Goal: Transaction & Acquisition: Book appointment/travel/reservation

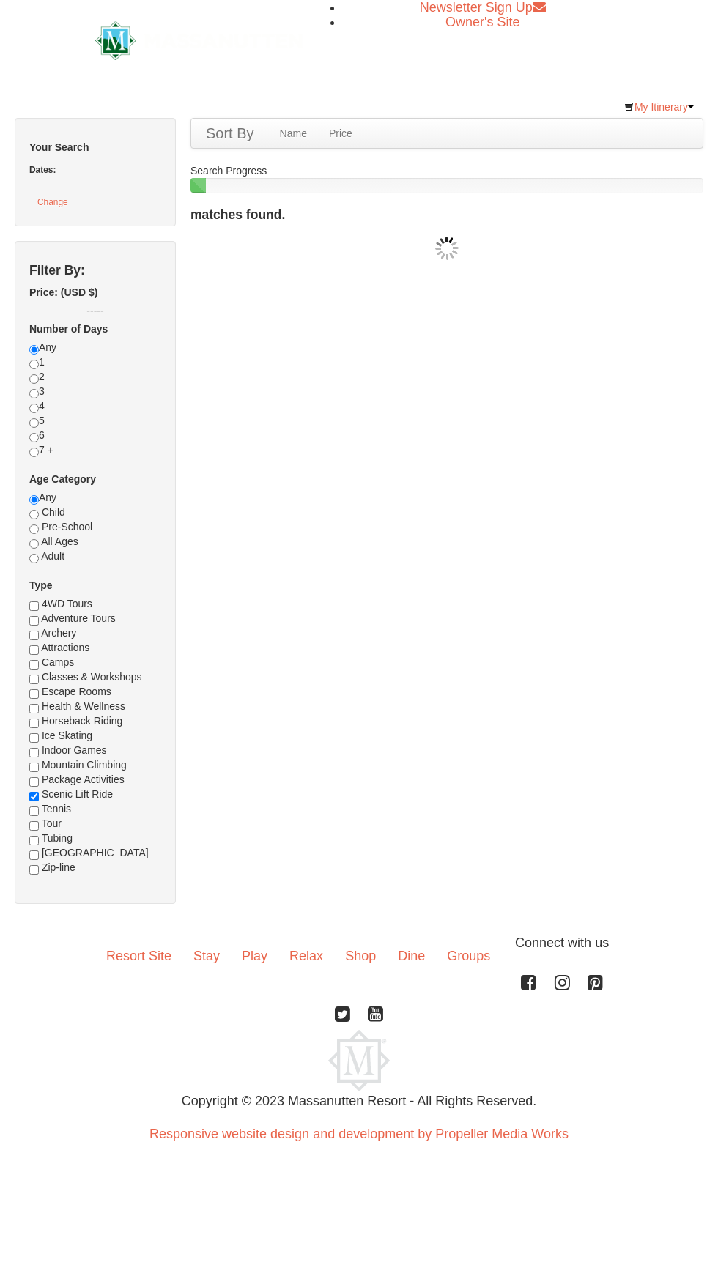
checkbox input "true"
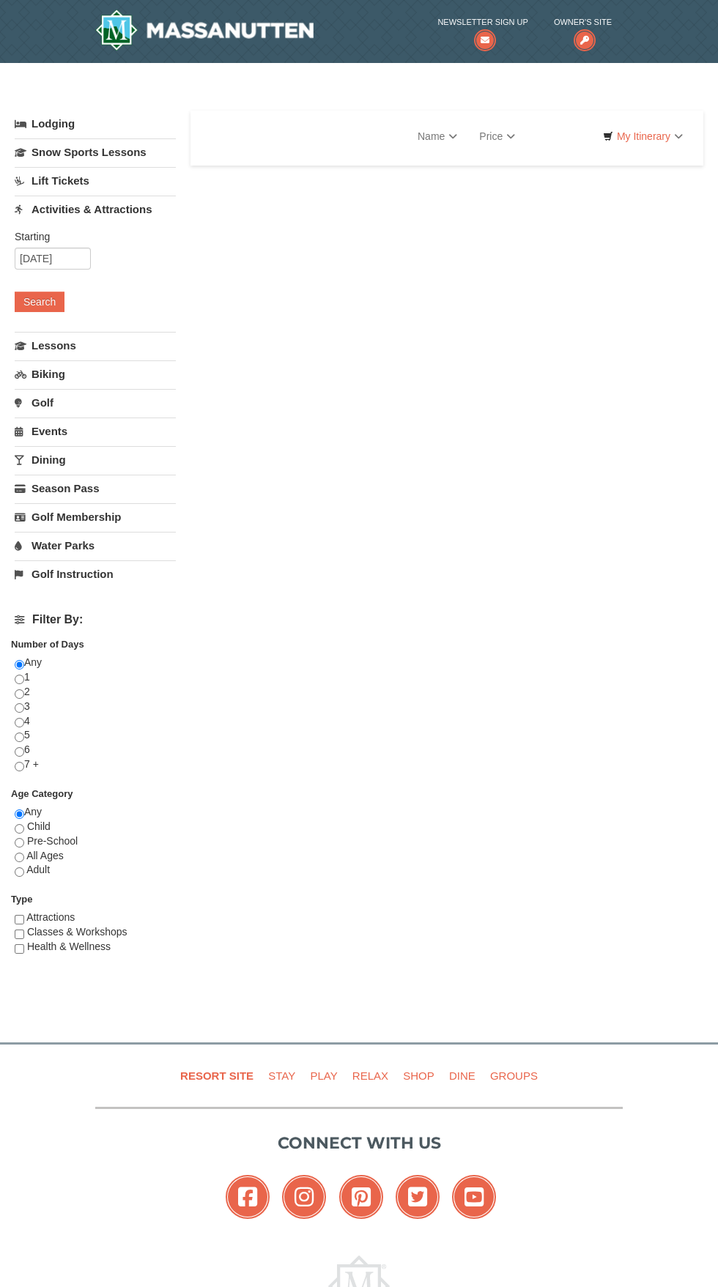
select select "9"
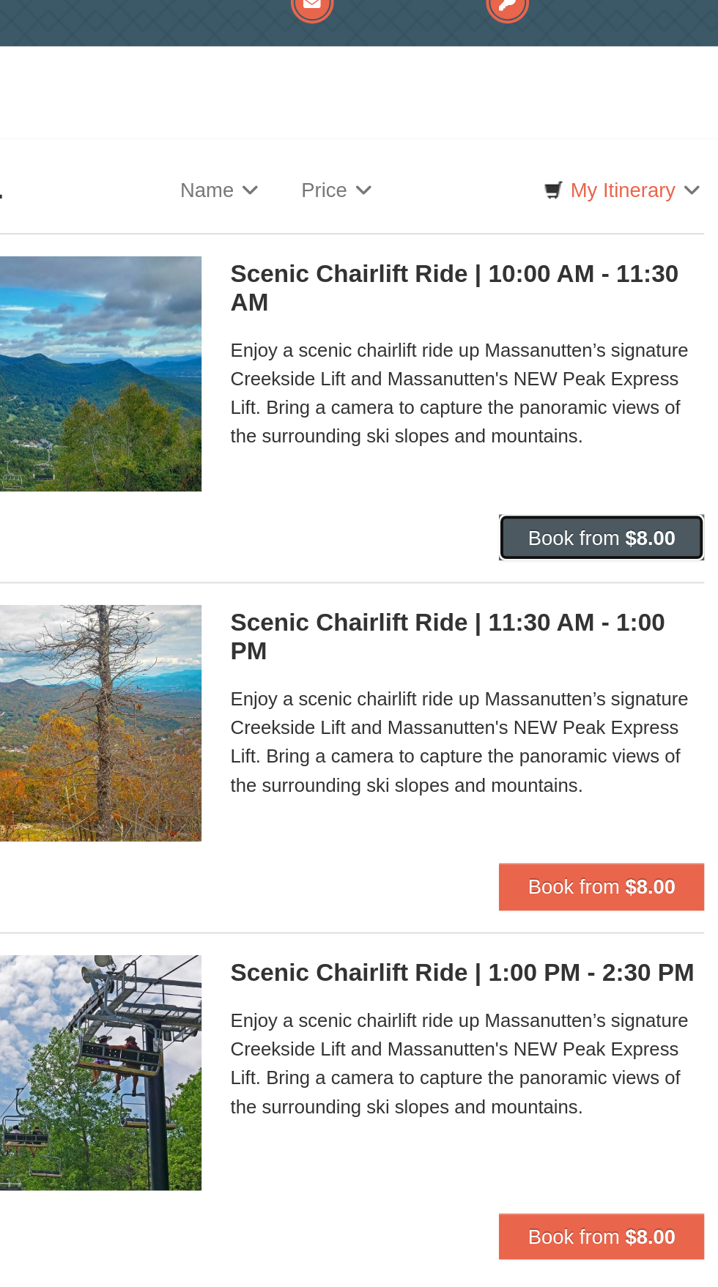
click at [629, 311] on span "Book from" at bounding box center [618, 314] width 47 height 12
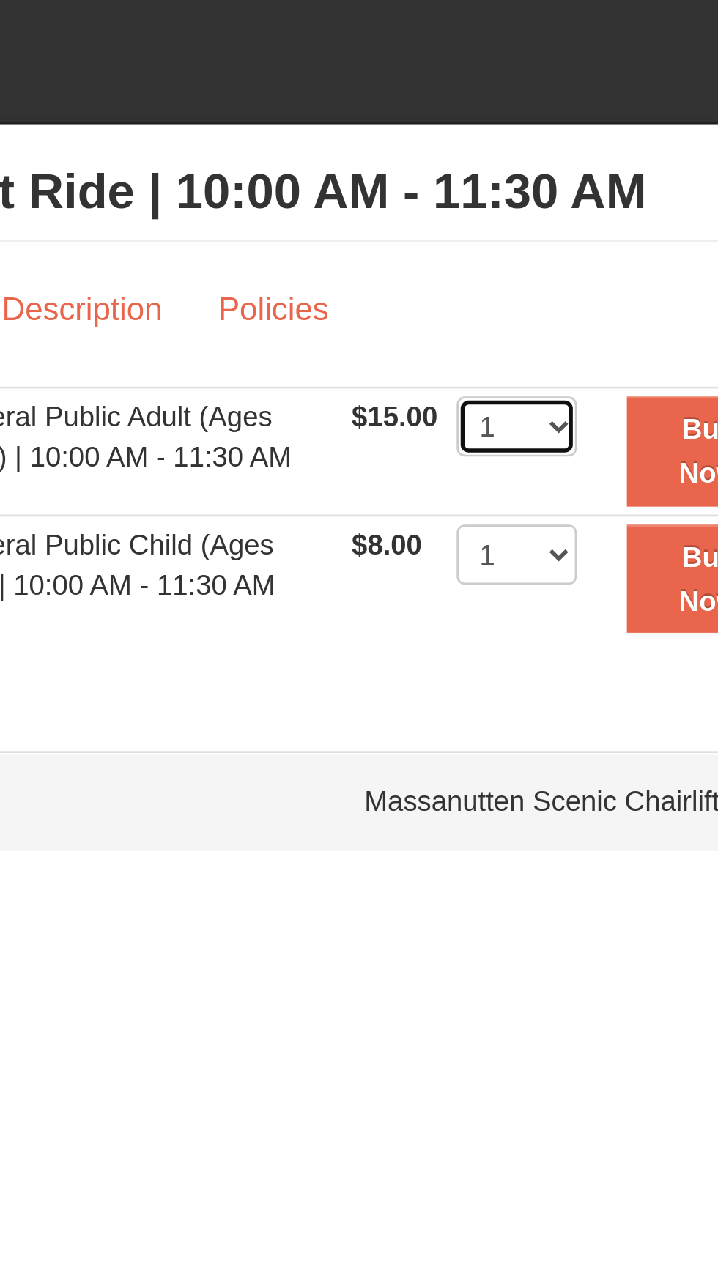
click at [483, 242] on select "1 2 3 4 5 6 7 8 9 10 11 12 13 14 15 16 17 18 19 20 21 22" at bounding box center [465, 240] width 44 height 22
select select "5"
click at [443, 229] on select "1 2 3 4 5 6 7 8 9 10 11 12 13 14 15 16 17 18 19 20 21 22" at bounding box center [465, 240] width 44 height 22
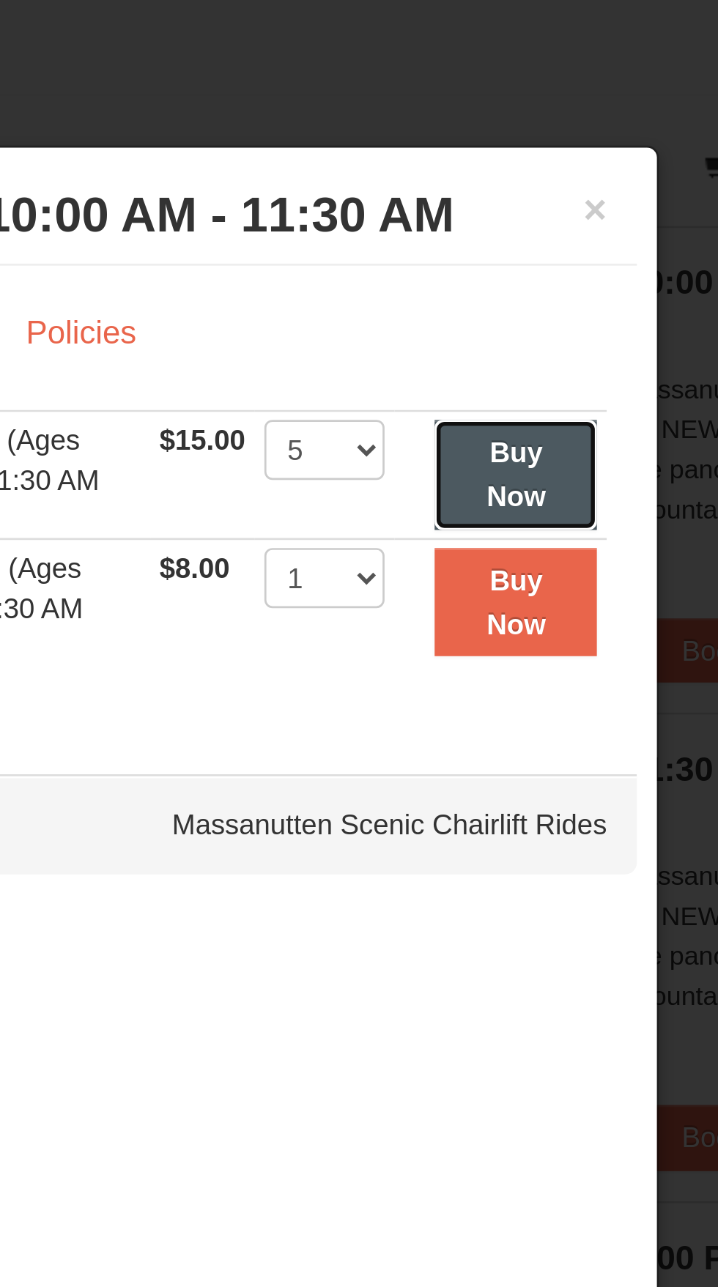
click at [539, 245] on strong "Buy Now" at bounding box center [535, 249] width 22 height 28
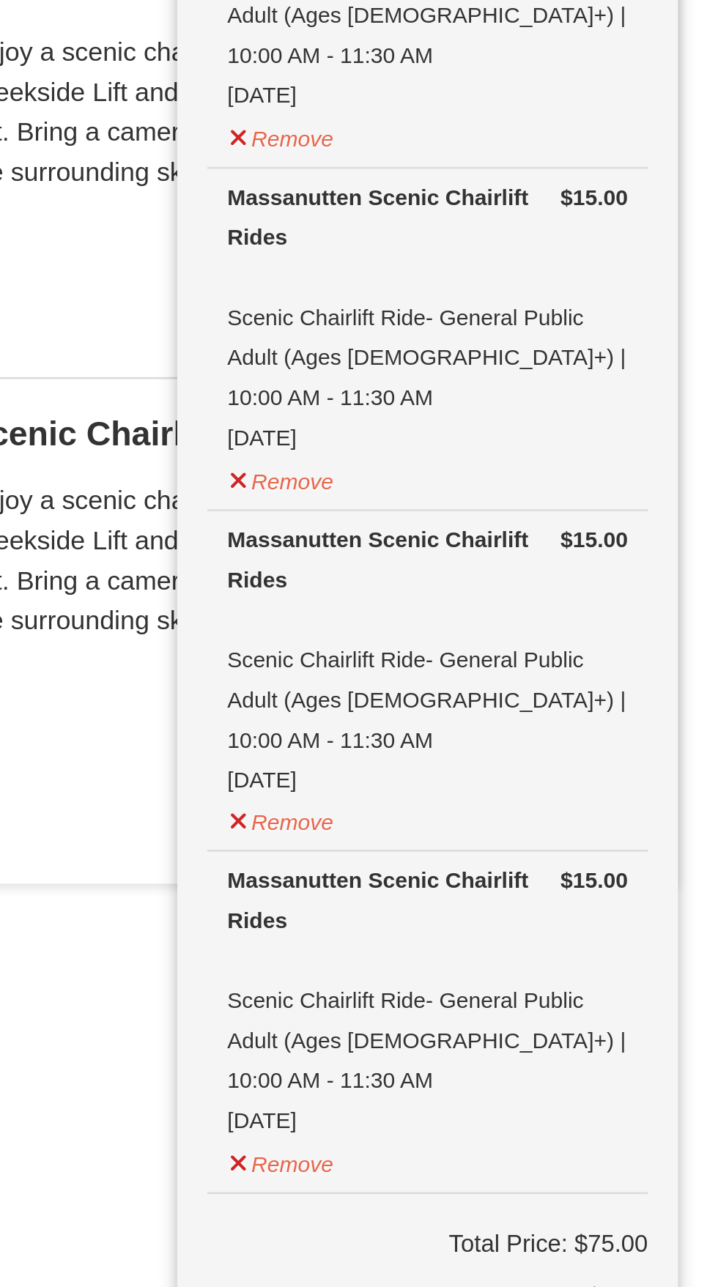
scroll to position [4, 0]
